Goal: Information Seeking & Learning: Check status

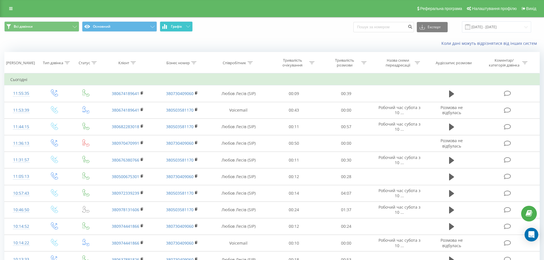
click at [187, 28] on button "Графік" at bounding box center [176, 26] width 33 height 10
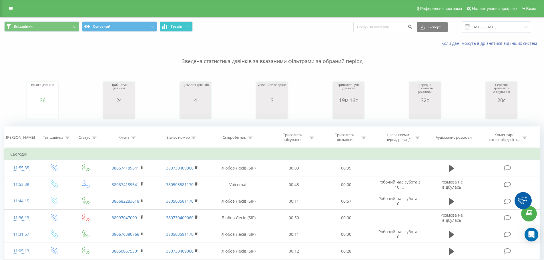
click at [187, 28] on button "Графік" at bounding box center [176, 26] width 33 height 10
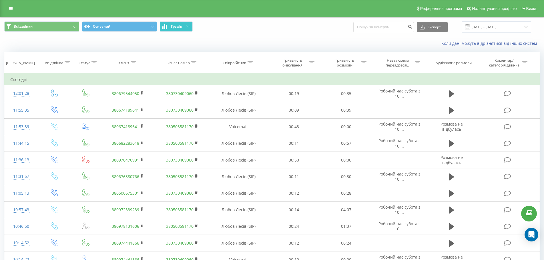
click at [183, 24] on button "Графік" at bounding box center [176, 26] width 33 height 10
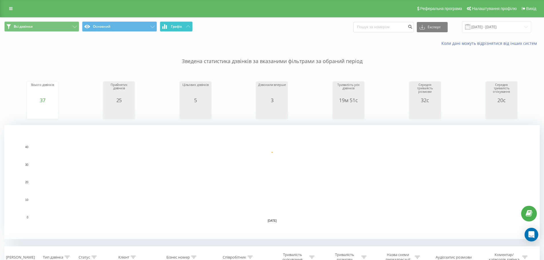
click at [183, 25] on button "Графік" at bounding box center [176, 26] width 33 height 10
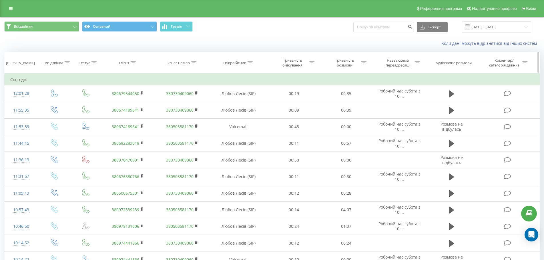
drag, startPoint x: 133, startPoint y: 60, endPoint x: 134, endPoint y: 66, distance: 6.0
click at [133, 60] on th "Клієнт" at bounding box center [128, 62] width 54 height 21
click at [134, 66] on th "Клієнт" at bounding box center [128, 62] width 54 height 21
click at [131, 62] on icon at bounding box center [133, 62] width 5 height 3
click at [127, 103] on input "text" at bounding box center [128, 104] width 50 height 10
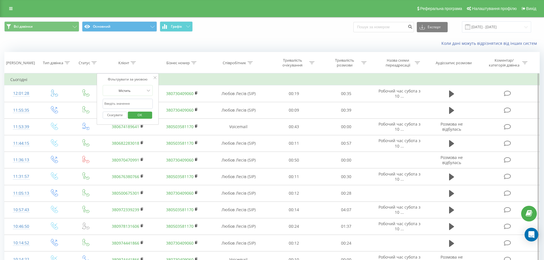
paste input "380937214015"
type input "380937214015"
click button "OK" at bounding box center [140, 115] width 24 height 7
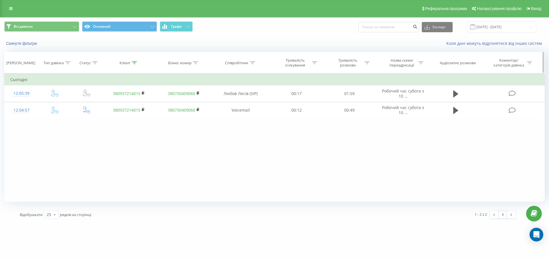
click at [127, 63] on div "Клієнт" at bounding box center [124, 63] width 11 height 5
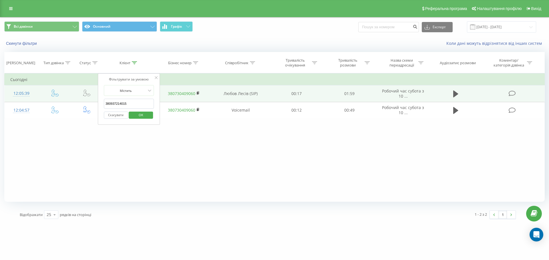
drag, startPoint x: 128, startPoint y: 103, endPoint x: 80, endPoint y: 98, distance: 48.2
click at [80, 98] on table "Фільтрувати за умовою Дорівнює Введіть значення Скасувати OK Фільтрувати за умо…" at bounding box center [274, 95] width 540 height 45
click button "OK" at bounding box center [141, 115] width 24 height 7
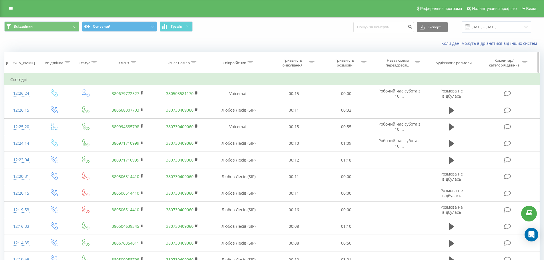
click at [127, 62] on div "Клієнт" at bounding box center [123, 63] width 11 height 5
click at [131, 101] on input "text" at bounding box center [128, 104] width 50 height 10
paste input "380676767083"
click button "OK" at bounding box center [140, 115] width 24 height 7
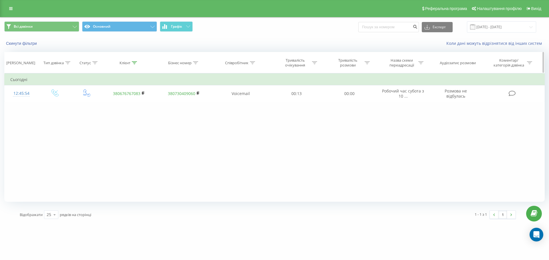
click at [136, 56] on th "Клієнт" at bounding box center [128, 62] width 55 height 21
click at [135, 64] on icon at bounding box center [134, 62] width 5 height 3
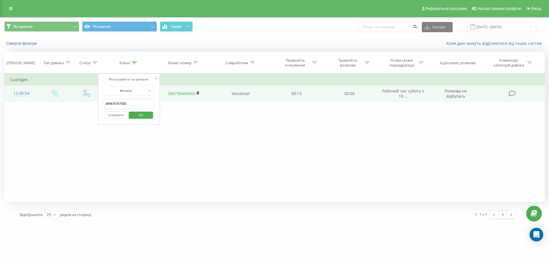
drag, startPoint x: 137, startPoint y: 101, endPoint x: 75, endPoint y: 96, distance: 62.2
click at [76, 96] on table "Фільтрувати за умовою Дорівнює Введіть значення Скасувати OK Фільтрувати за умо…" at bounding box center [274, 87] width 540 height 29
paste input "88022126"
type input "380688022126"
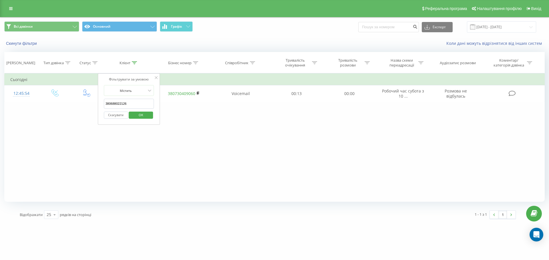
click button "OK" at bounding box center [141, 115] width 24 height 7
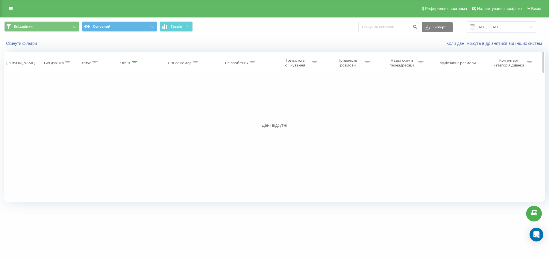
click at [132, 61] on div at bounding box center [134, 63] width 5 height 5
drag, startPoint x: 133, startPoint y: 103, endPoint x: 75, endPoint y: 99, distance: 58.2
click at [77, 99] on div "Фільтрувати за умовою Дорівнює Введіть значення Скасувати OK Фільтрувати за умо…" at bounding box center [274, 137] width 540 height 129
click button "OK" at bounding box center [141, 115] width 24 height 7
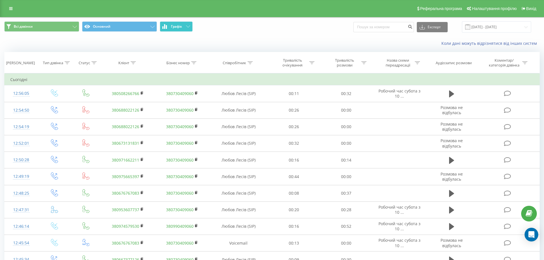
click at [192, 22] on button "Графік" at bounding box center [176, 26] width 33 height 10
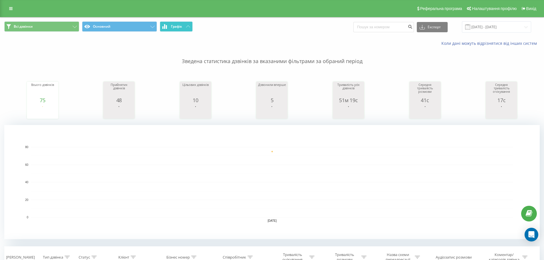
click at [191, 25] on button "Графік" at bounding box center [176, 26] width 33 height 10
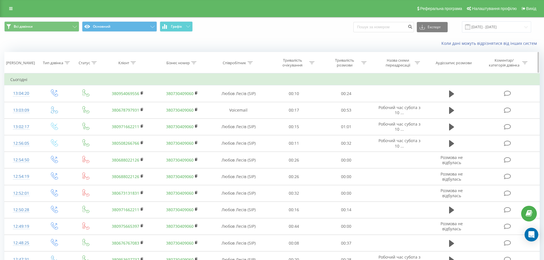
click at [133, 63] on icon at bounding box center [133, 62] width 5 height 3
click at [135, 102] on input "text" at bounding box center [128, 104] width 50 height 10
paste input "380971662211"
type input "380971662211"
click button "OK" at bounding box center [140, 115] width 24 height 7
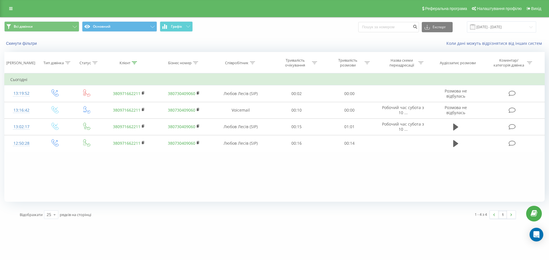
drag, startPoint x: 133, startPoint y: 63, endPoint x: 132, endPoint y: 92, distance: 29.2
click at [133, 63] on icon at bounding box center [134, 62] width 5 height 3
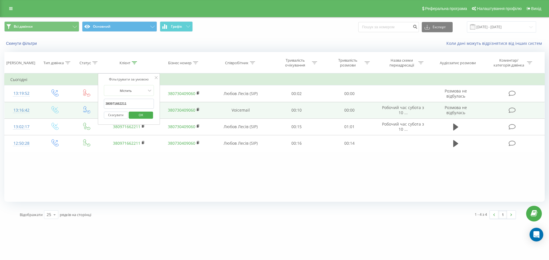
drag, startPoint x: 130, startPoint y: 100, endPoint x: 82, endPoint y: 103, distance: 48.1
click at [85, 102] on table "Фільтрувати за умовою Дорівнює Введіть значення Скасувати OK Фільтрувати за умо…" at bounding box center [274, 112] width 540 height 79
click button "OK" at bounding box center [141, 115] width 24 height 7
